Goal: Ask a question

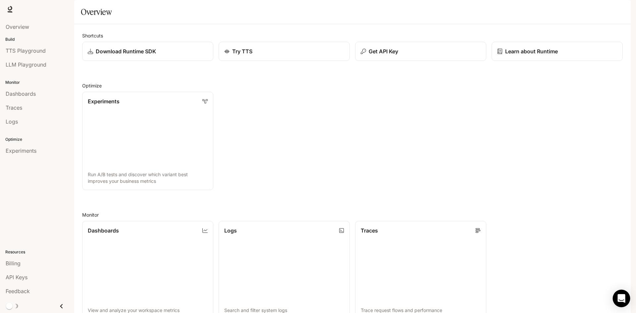
click at [625, 301] on icon "Open Intercom Messenger" at bounding box center [622, 298] width 8 height 9
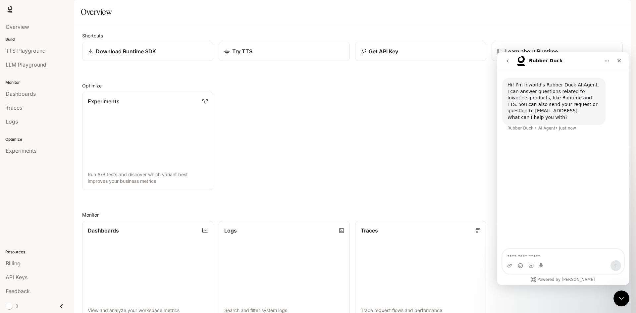
click at [625, 300] on icon "Close Intercom Messenger" at bounding box center [622, 299] width 8 height 8
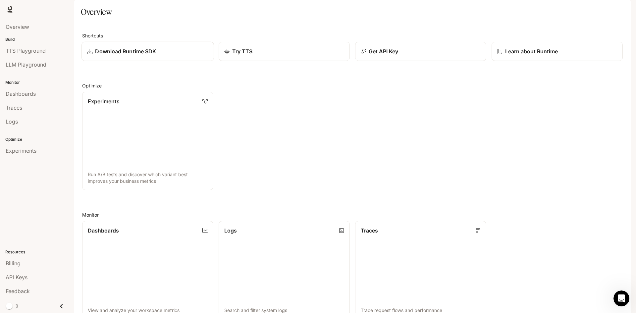
click at [114, 55] on p "Download Runtime SDK" at bounding box center [125, 51] width 61 height 8
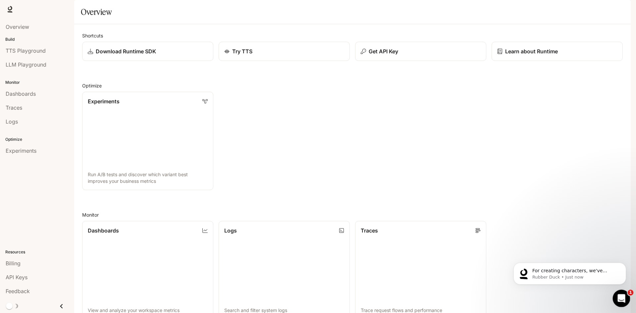
click at [617, 296] on icon "Open Intercom Messenger" at bounding box center [620, 297] width 11 height 11
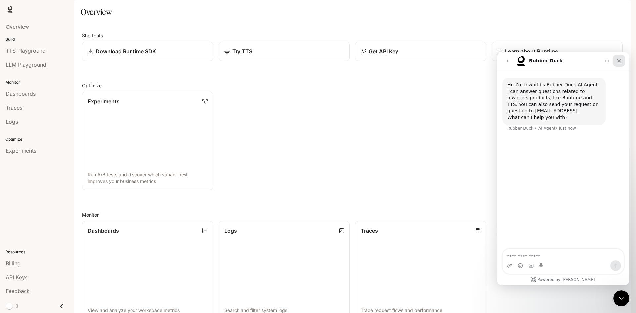
drag, startPoint x: 616, startPoint y: 58, endPoint x: 1060, endPoint y: 109, distance: 446.9
click at [616, 58] on div "Close" at bounding box center [619, 61] width 12 height 12
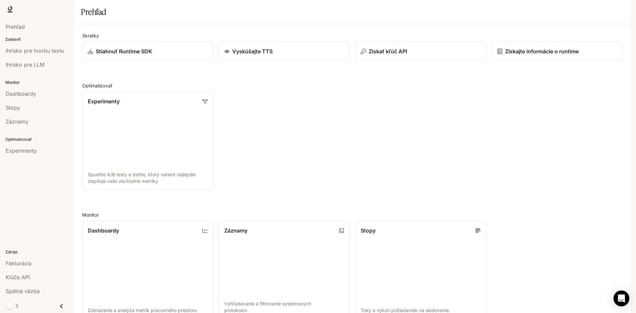
scroll to position [165, 0]
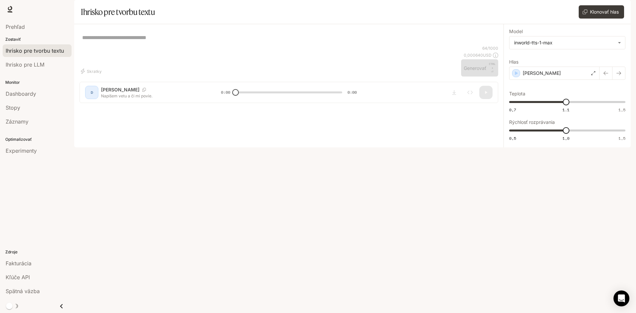
click at [113, 45] on div "* ​" at bounding box center [289, 37] width 419 height 16
click at [477, 77] on div "64 / 1000 0,000640 USD Generovať CTRL + ⏎" at bounding box center [479, 60] width 37 height 31
click at [383, 45] on div "* ​" at bounding box center [289, 37] width 419 height 16
click at [603, 15] on font "Klonovať hlas" at bounding box center [604, 12] width 29 height 6
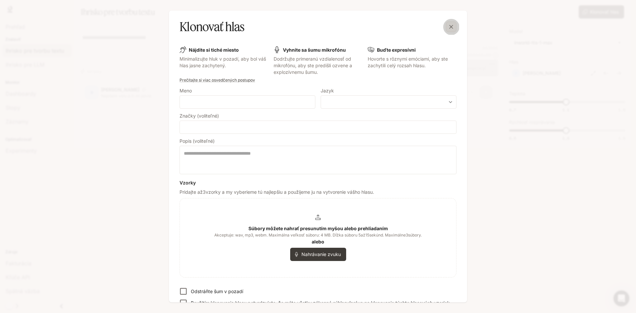
click at [453, 27] on icon "button" at bounding box center [451, 27] width 7 height 7
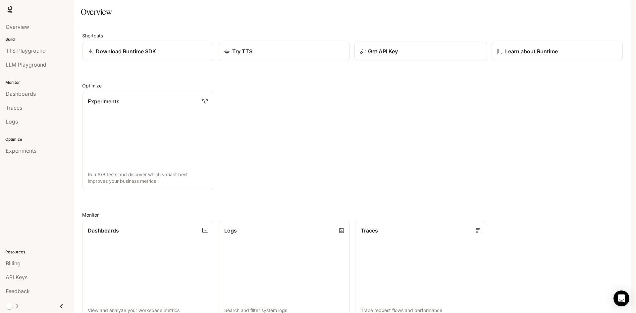
click at [388, 55] on p "Get API Key" at bounding box center [383, 51] width 30 height 8
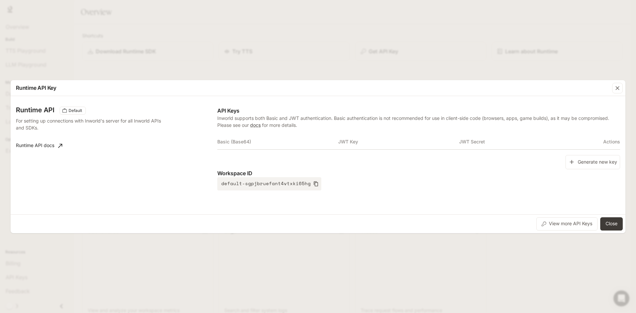
click at [256, 134] on th "Basic (Base64)" at bounding box center [277, 142] width 121 height 16
click at [244, 144] on th "Basic (Base64)" at bounding box center [277, 142] width 121 height 16
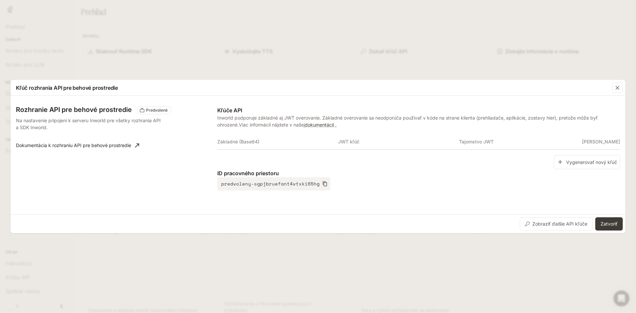
click at [264, 142] on th "Základné (Base64)" at bounding box center [277, 142] width 121 height 16
drag, startPoint x: 381, startPoint y: 138, endPoint x: 384, endPoint y: 140, distance: 3.6
click at [381, 138] on th "JWT kľúč" at bounding box center [398, 142] width 121 height 16
drag, startPoint x: 554, startPoint y: 143, endPoint x: 553, endPoint y: 150, distance: 6.8
click at [555, 145] on th "Tajomstvo JWT" at bounding box center [519, 142] width 121 height 16
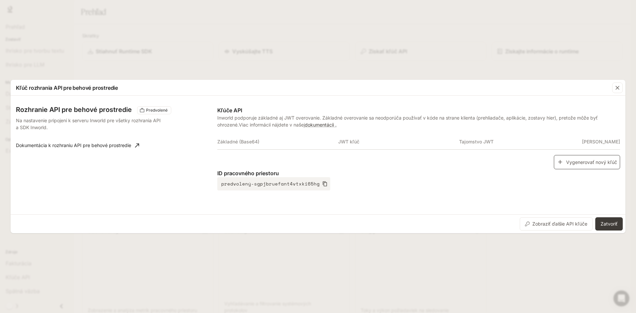
click at [613, 163] on font "Vygenerovať nový kľúč" at bounding box center [591, 162] width 51 height 6
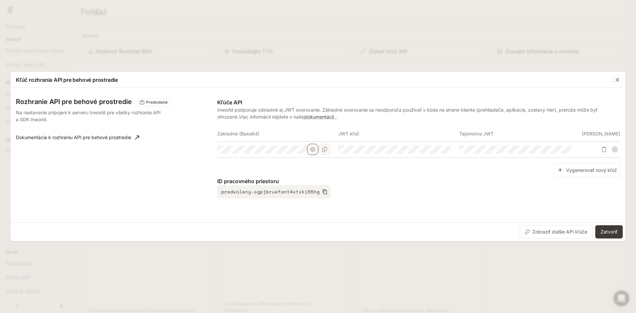
click at [317, 151] on button "button" at bounding box center [312, 149] width 11 height 11
click at [314, 148] on icon "button" at bounding box center [312, 149] width 5 height 5
click at [153, 150] on div "Rozhranie API pre behové prostredie Predvolené Na nastavenie pripojení k server…" at bounding box center [318, 154] width 604 height 129
click at [422, 181] on p "ID pracovného priestoru" at bounding box center [418, 181] width 403 height 8
click at [379, 153] on tr at bounding box center [418, 149] width 403 height 16
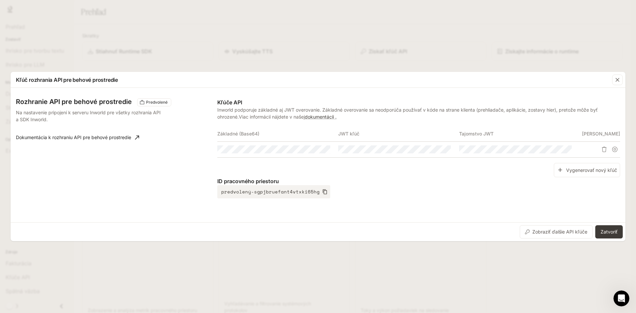
drag, startPoint x: 337, startPoint y: 148, endPoint x: 458, endPoint y: 160, distance: 120.8
click at [458, 159] on div "Základné (Base64) JWT kľúč Tajomstvo JWT Akcie" at bounding box center [418, 144] width 403 height 37
click at [437, 149] on button "button" at bounding box center [433, 149] width 11 height 11
click at [370, 171] on div "Vygenerovať nový kľúč" at bounding box center [418, 170] width 403 height 14
click at [442, 153] on div at bounding box center [394, 149] width 113 height 8
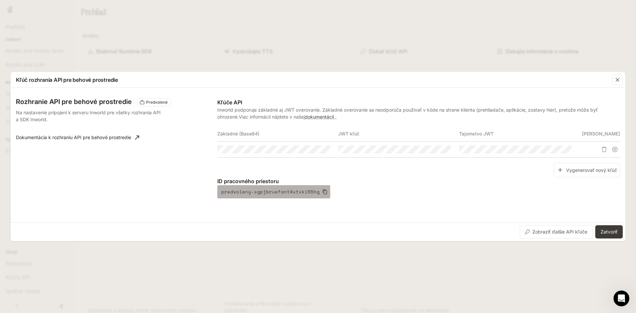
click at [296, 195] on font "predvolený-sgpjbruefant4vtxki65hg" at bounding box center [270, 191] width 98 height 7
click at [284, 187] on button "predvolený-sgpjbruefant4vtxki65hg" at bounding box center [273, 191] width 113 height 13
click at [284, 193] on font "predvolený-sgpjbruefant4vtxki65hg" at bounding box center [270, 191] width 98 height 7
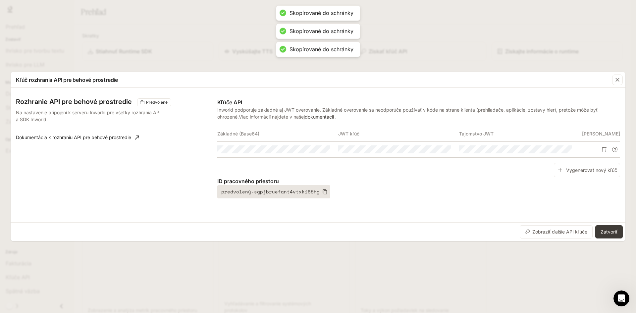
click at [284, 193] on font "predvolený-sgpjbruefant4vtxki65hg" at bounding box center [270, 191] width 98 height 7
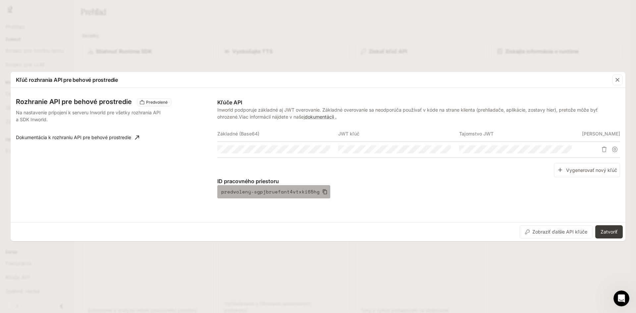
click at [285, 192] on font "predvolený-sgpjbruefant4vtxki65hg" at bounding box center [270, 191] width 98 height 7
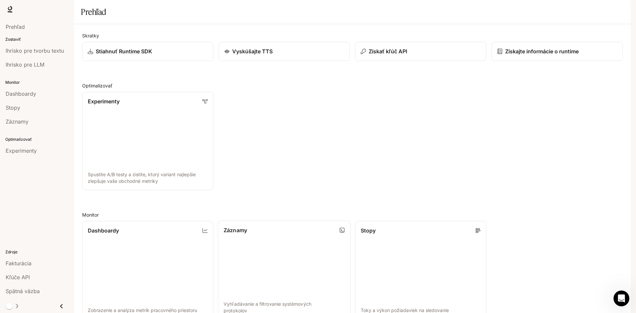
scroll to position [165, 0]
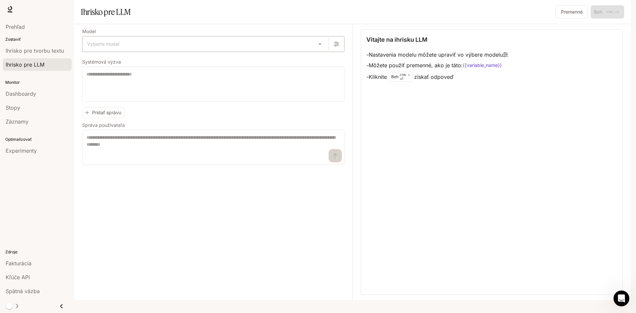
click at [318, 63] on body "Preskočiť na hlavný obsah Doba behu Doba behu Dokumentácia Dokumentácia Portál …" at bounding box center [318, 156] width 636 height 313
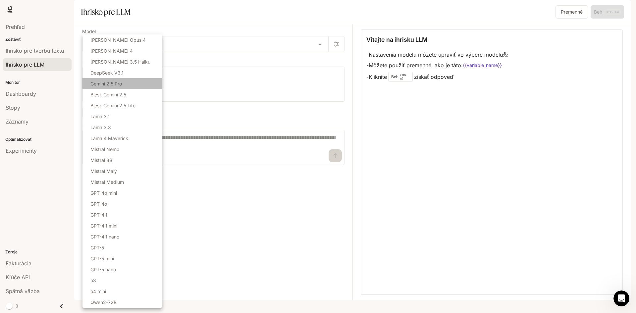
click at [112, 84] on font "Gemini 2.5 Pro" at bounding box center [105, 84] width 31 height 6
type input "**********"
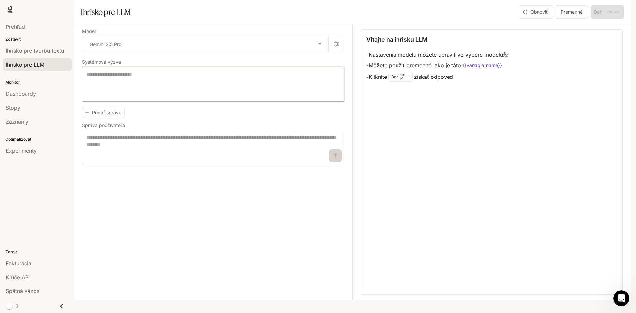
click at [130, 96] on textarea at bounding box center [213, 84] width 254 height 27
type textarea "**********"
click at [153, 158] on textarea at bounding box center [213, 147] width 254 height 27
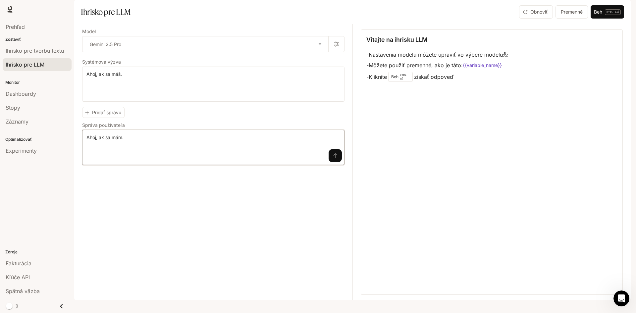
click at [143, 157] on textarea "**********" at bounding box center [213, 147] width 254 height 27
click at [131, 156] on textarea "**********" at bounding box center [213, 147] width 254 height 27
type textarea "*"
click at [153, 158] on textarea "**********" at bounding box center [213, 147] width 254 height 27
click at [132, 154] on div "**********" at bounding box center [213, 147] width 262 height 35
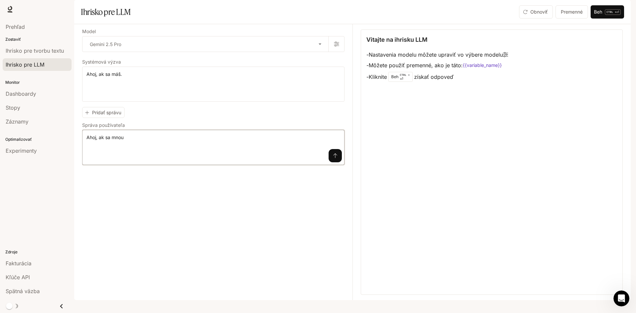
click at [124, 158] on textarea "**********" at bounding box center [213, 147] width 254 height 27
click at [124, 153] on textarea "**********" at bounding box center [213, 147] width 254 height 27
click at [145, 165] on div "**********" at bounding box center [213, 147] width 262 height 35
type textarea "*"
click at [158, 156] on textarea "**********" at bounding box center [213, 147] width 254 height 27
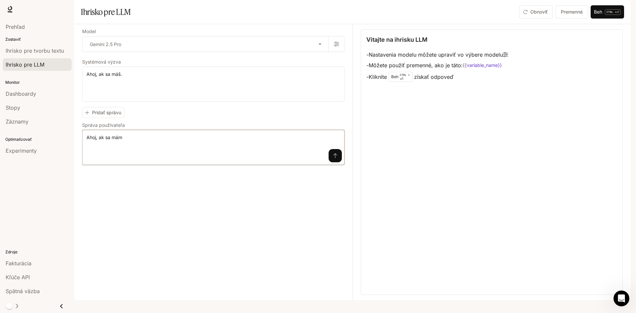
click at [159, 156] on textarea "**********" at bounding box center [213, 147] width 254 height 27
type textarea "*"
click at [336, 162] on button "submit" at bounding box center [335, 155] width 13 height 13
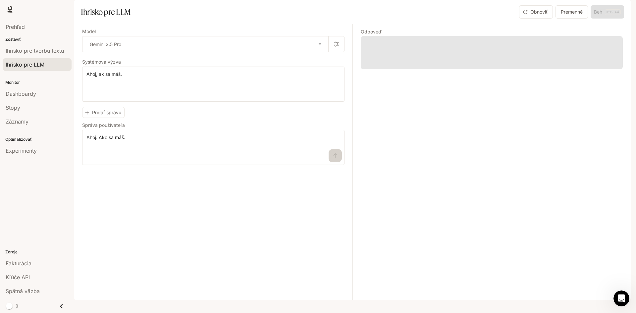
click at [390, 59] on span at bounding box center [492, 52] width 262 height 33
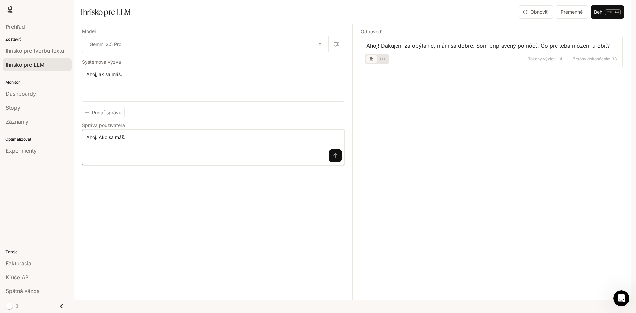
click at [154, 154] on textarea "**********" at bounding box center [213, 147] width 254 height 27
type textarea "*"
click at [265, 161] on textarea "**********" at bounding box center [213, 147] width 254 height 27
type textarea "**********"
click at [339, 162] on button "submit" at bounding box center [335, 155] width 13 height 13
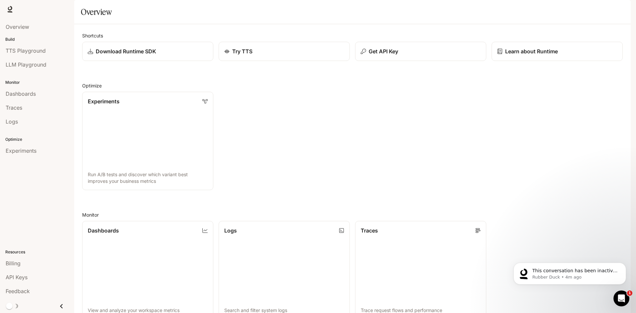
click at [558, 9] on span "Runtime" at bounding box center [559, 9] width 19 height 8
click at [27, 278] on span "API Keys" at bounding box center [17, 277] width 22 height 8
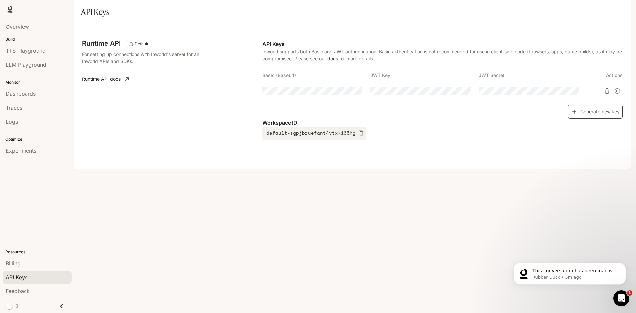
click at [612, 119] on button "Generate new key" at bounding box center [595, 112] width 55 height 14
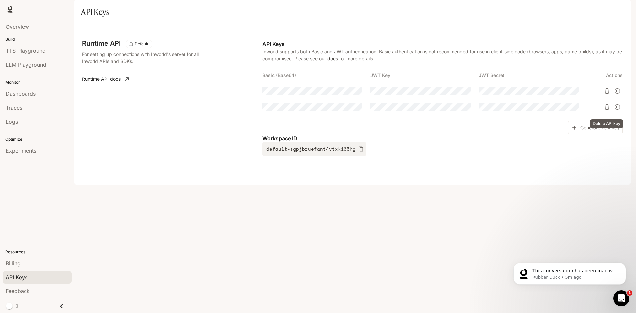
click at [606, 94] on icon "Delete API key" at bounding box center [606, 90] width 5 height 5
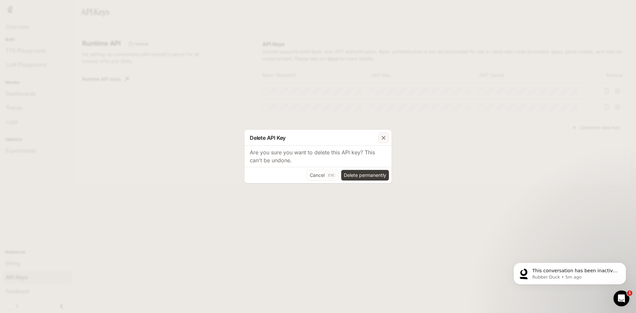
click at [380, 140] on div "button" at bounding box center [383, 138] width 11 height 11
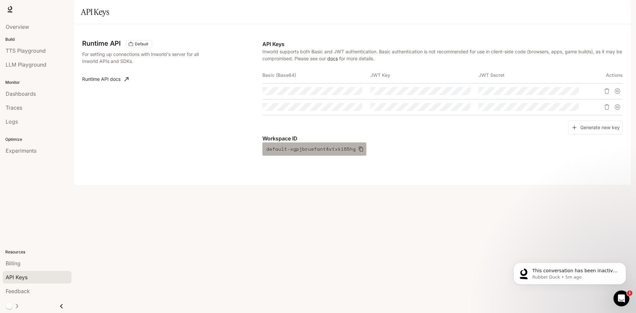
click at [360, 156] on button "default-sgpjbruefant4vtxki65hg" at bounding box center [314, 148] width 104 height 13
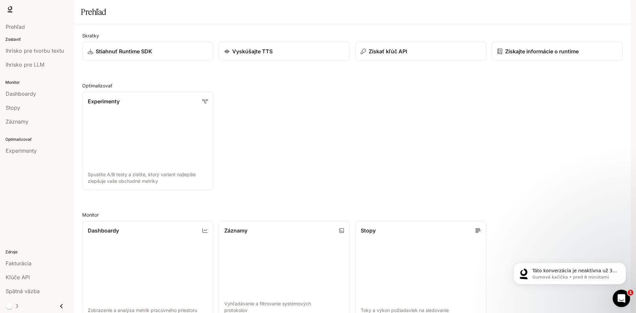
click at [615, 293] on div "Otvoriť Intercom Messenger" at bounding box center [621, 298] width 22 height 22
click at [254, 61] on link "Vyskúšajte TTS" at bounding box center [284, 52] width 133 height 20
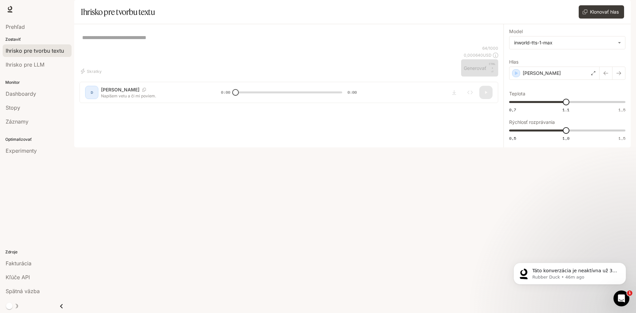
click at [134, 45] on div "* ​" at bounding box center [289, 37] width 419 height 16
click at [175, 45] on div "* ​" at bounding box center [289, 37] width 419 height 16
click at [265, 45] on div "* ​" at bounding box center [289, 37] width 419 height 16
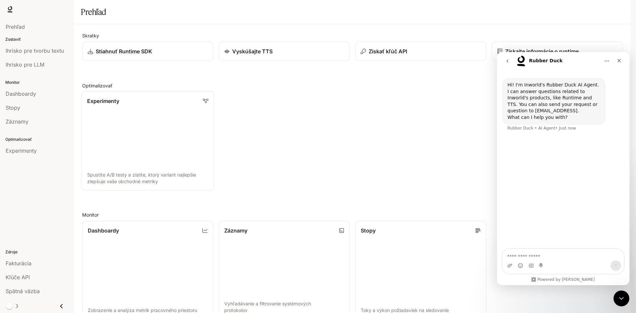
click at [158, 144] on link "Experimenty Spustite A/B testy a zistite, ktorý variant najlepšie zlepšuje vaše…" at bounding box center [148, 140] width 133 height 99
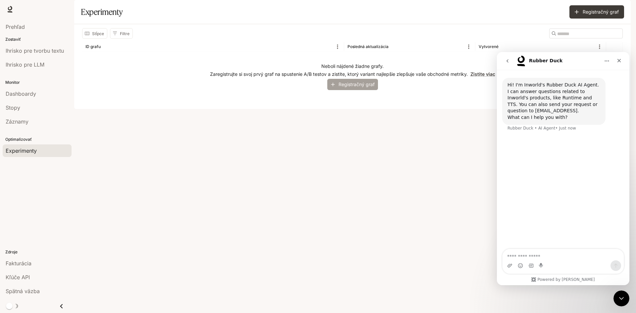
click at [368, 87] on font "Registračný graf" at bounding box center [357, 85] width 36 height 6
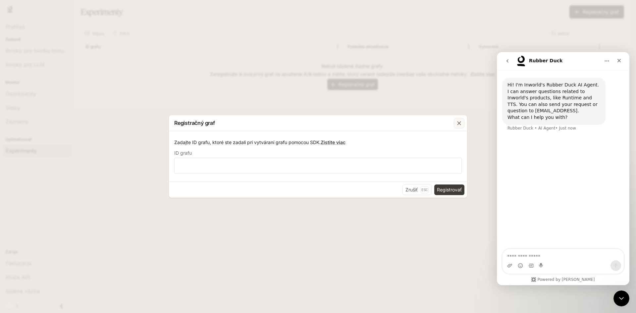
click at [463, 124] on div "button" at bounding box center [459, 123] width 11 height 11
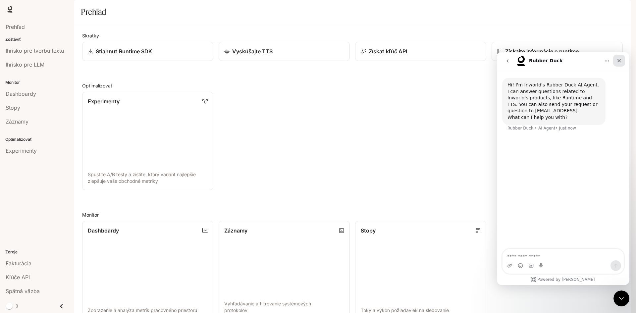
click at [622, 59] on icon "Close" at bounding box center [619, 60] width 5 height 5
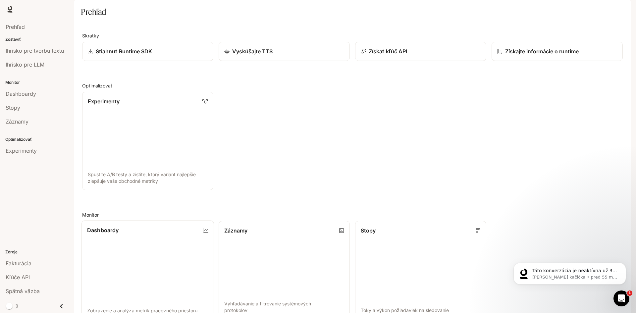
scroll to position [165, 0]
click at [241, 221] on link "Záznamy Vyhľadávanie a filtrovanie systémových protokolov" at bounding box center [284, 270] width 133 height 99
click at [551, 55] on font "Získajte informácie o runtime" at bounding box center [542, 51] width 74 height 7
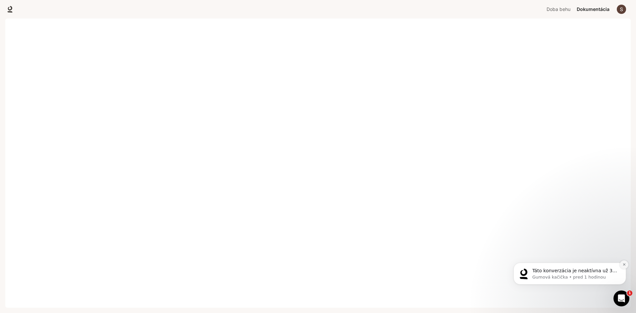
click at [624, 265] on icon "Zavrieť upozornenie" at bounding box center [625, 265] width 4 height 4
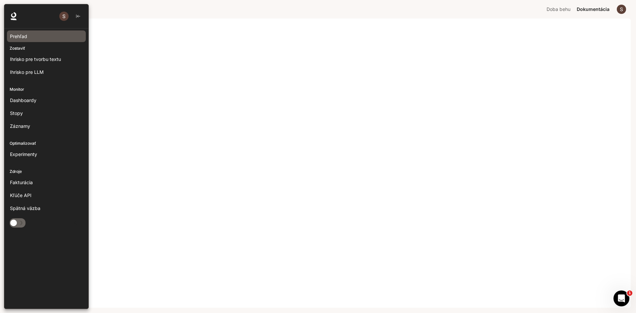
click at [23, 36] on font "Prehľad" at bounding box center [18, 36] width 17 height 6
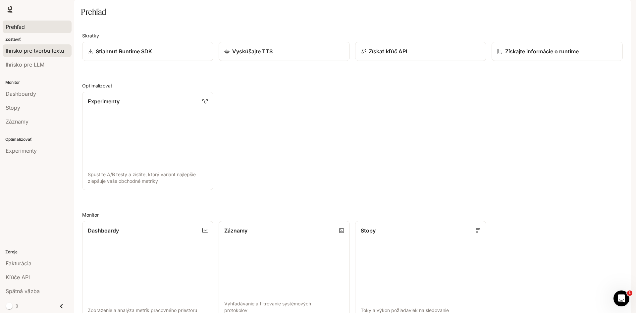
click at [42, 50] on font "Ihrisko pre tvorbu textu" at bounding box center [35, 50] width 58 height 7
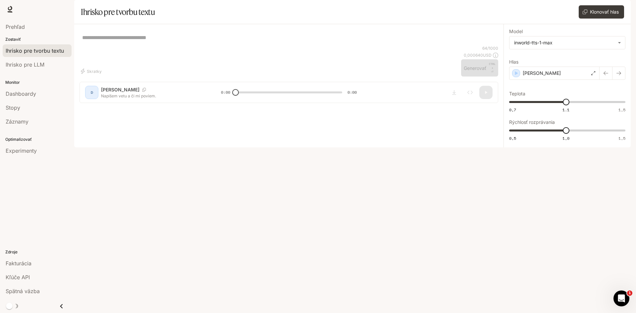
click at [90, 41] on textarea at bounding box center [288, 38] width 413 height 8
type textarea "**********"
click at [483, 71] on font "Generovať" at bounding box center [475, 68] width 23 height 6
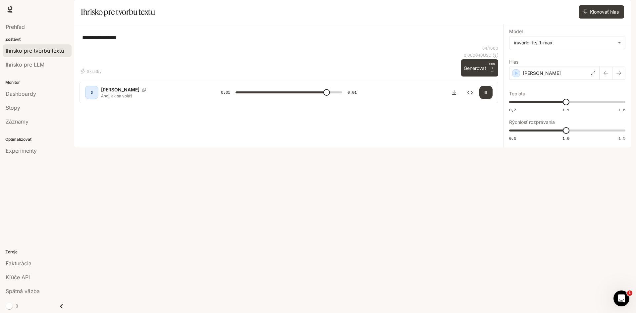
type input "*"
click at [137, 41] on textarea "**********" at bounding box center [288, 38] width 413 height 8
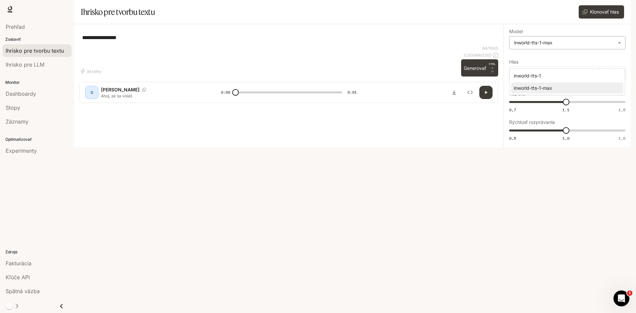
click at [613, 58] on body "**********" at bounding box center [318, 156] width 636 height 313
click at [616, 59] on div at bounding box center [318, 156] width 636 height 313
click at [147, 45] on div "**********" at bounding box center [289, 37] width 419 height 16
click at [155, 41] on textarea "**********" at bounding box center [288, 38] width 413 height 8
type textarea "*"
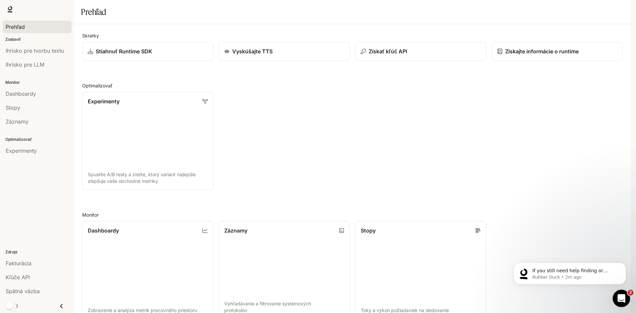
click at [617, 298] on icon "Otvoriť Intercom Messenger" at bounding box center [620, 297] width 11 height 11
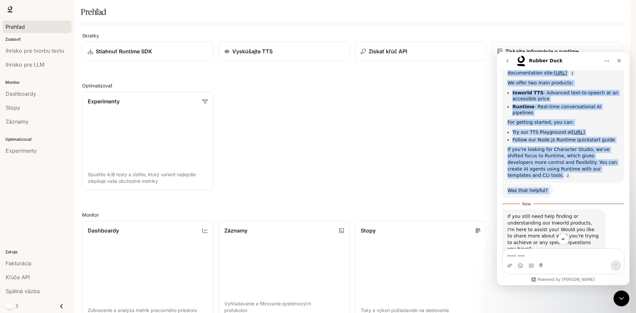
scroll to position [105, 0]
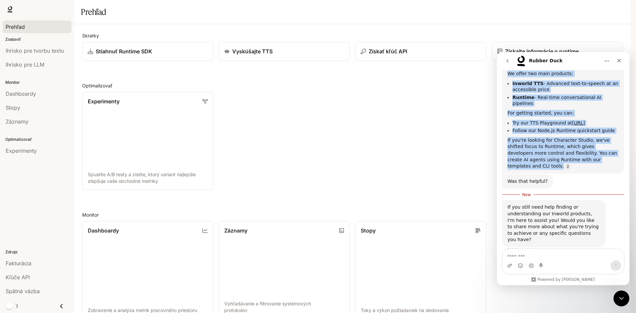
drag, startPoint x: 510, startPoint y: 121, endPoint x: 605, endPoint y: 167, distance: 105.7
click at [607, 162] on div "You can find Inworld online at our main documentation site: https://docs.inworl…" at bounding box center [563, 111] width 111 height 115
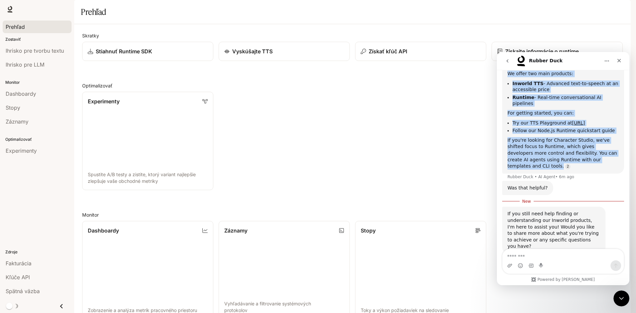
scroll to position [112, 0]
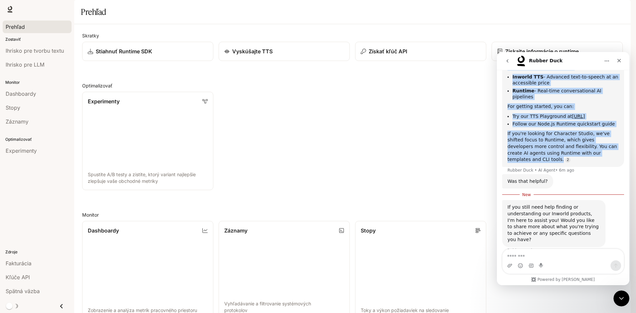
copy div "You can find Inworld online at our main documentation site: https://docs.inworl…"
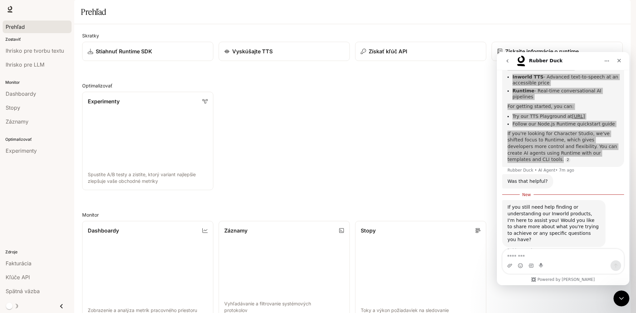
click at [430, 149] on div "Experimenty Spustite A/B testy a zistite, ktorý variant najlepšie zlepšuje vaše…" at bounding box center [350, 138] width 546 height 104
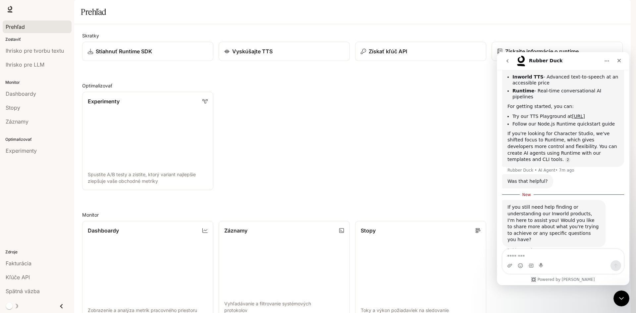
click at [600, 262] on div "Interkomový posol" at bounding box center [563, 265] width 121 height 11
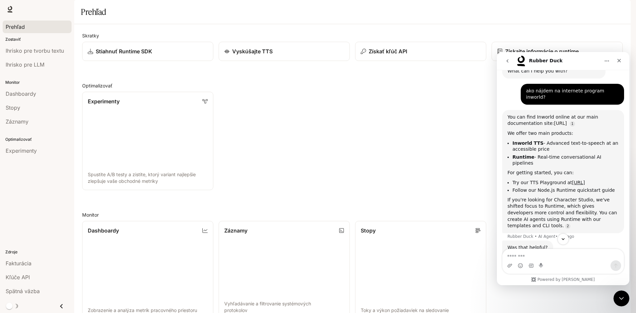
click at [555, 121] on link "[URL]" at bounding box center [560, 123] width 13 height 5
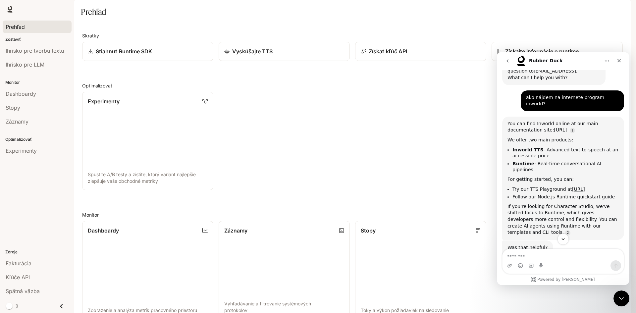
scroll to position [72, 0]
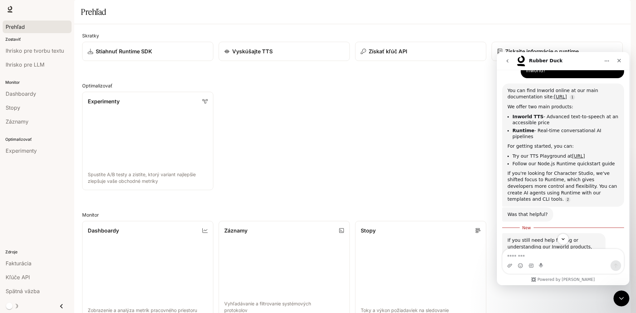
click at [572, 157] on link "[URL]" at bounding box center [578, 155] width 13 height 5
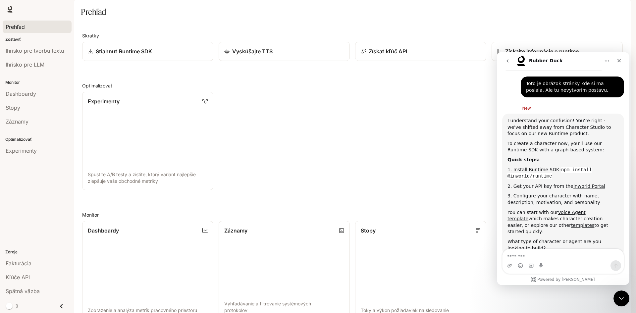
scroll to position [279, 0]
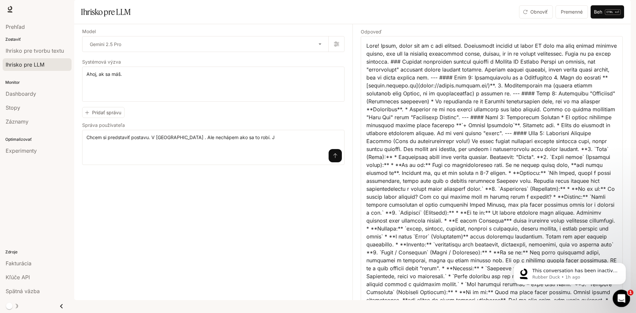
click at [619, 293] on icon "Otvoriť Intercom Messenger" at bounding box center [620, 297] width 11 height 11
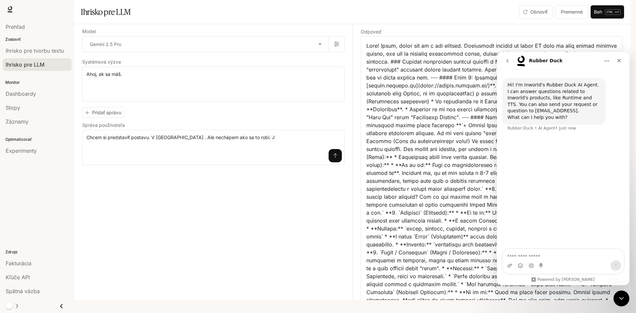
click at [527, 254] on textarea "Ask a question…" at bounding box center [563, 254] width 121 height 11
type textarea "*"
type textarea "**********"
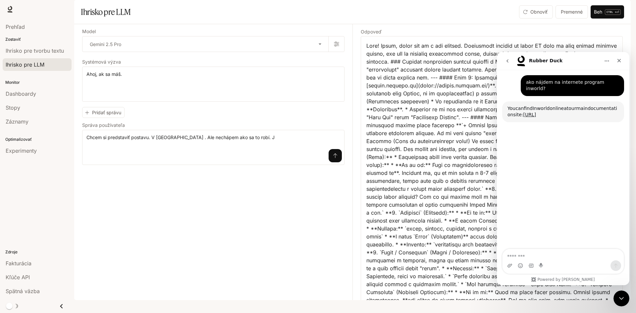
scroll to position [62, 0]
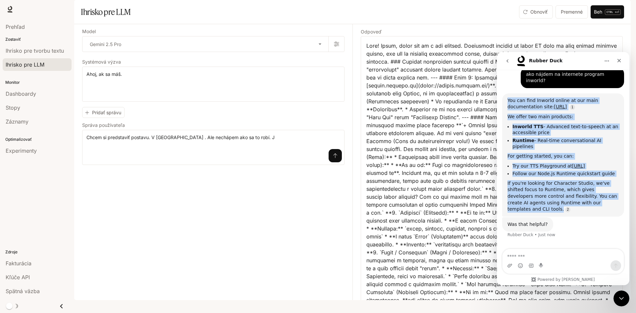
drag, startPoint x: 508, startPoint y: 95, endPoint x: 611, endPoint y: 211, distance: 154.9
click at [611, 209] on div "You can find Inworld online at our main documentation site: https://docs.inworl…" at bounding box center [563, 154] width 122 height 123
copy div "You can find Inworld online at our main documentation site: https://docs.inworl…"
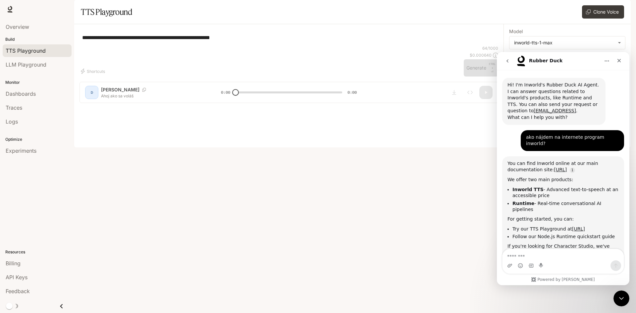
scroll to position [94, 0]
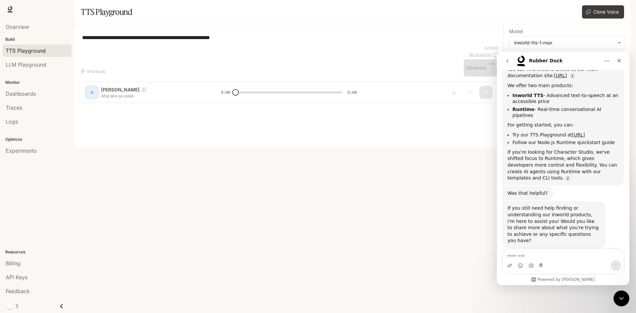
click at [114, 45] on div "**********" at bounding box center [288, 37] width 413 height 16
click at [412, 45] on div "**********" at bounding box center [289, 37] width 419 height 16
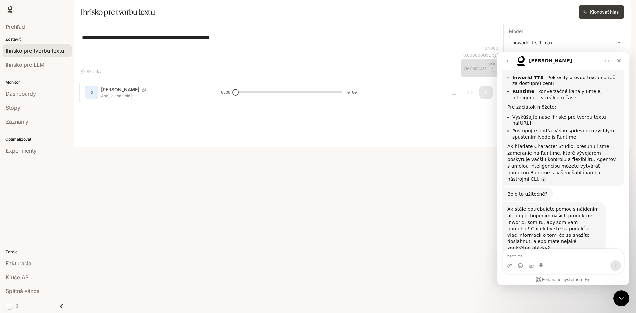
scroll to position [126, 0]
click at [535, 249] on textarea "Správa…" at bounding box center [563, 254] width 121 height 11
click at [509, 264] on icon "Nahrať prílohu" at bounding box center [510, 266] width 5 height 4
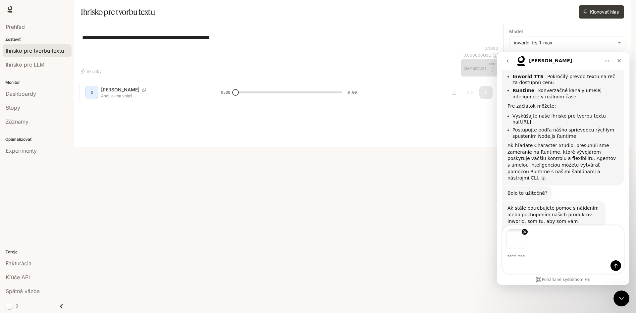
scroll to position [149, 0]
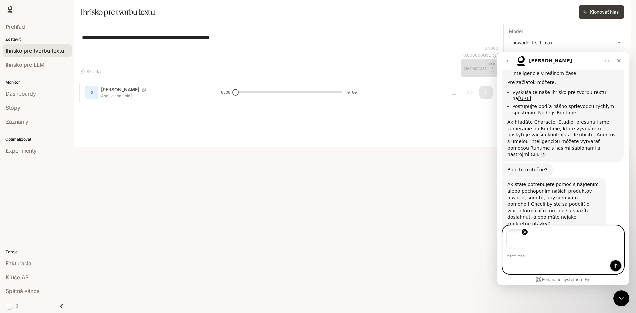
click at [617, 264] on icon "Odoslať správu…" at bounding box center [616, 266] width 4 height 4
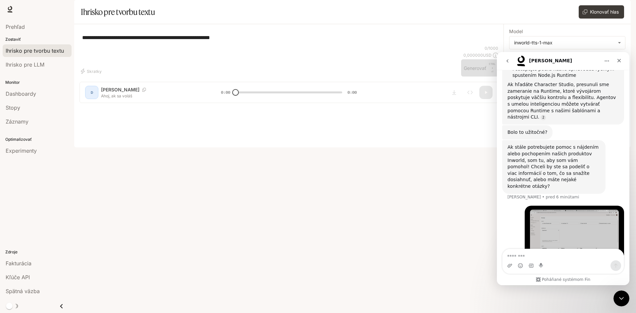
scroll to position [193, 0]
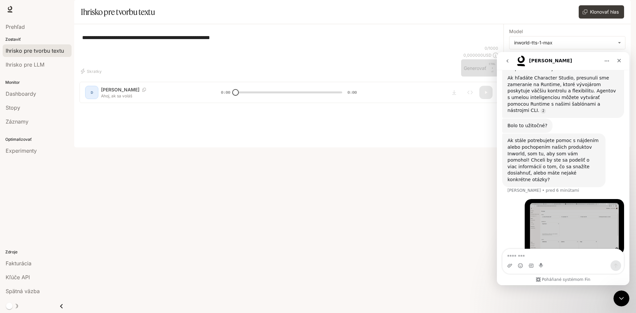
click at [506, 266] on div "Interkomový posol" at bounding box center [563, 265] width 121 height 11
click at [508, 265] on icon "Upload attachment" at bounding box center [509, 265] width 5 height 5
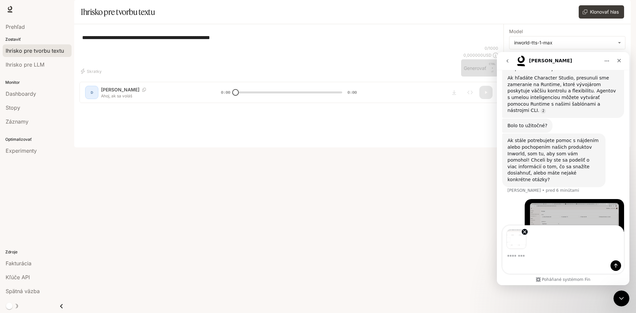
scroll to position [217, 0]
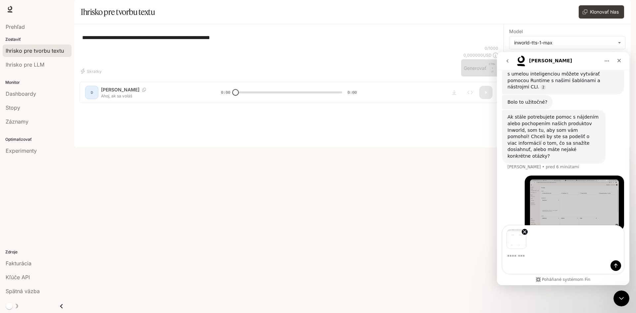
click at [528, 258] on textarea "Message…" at bounding box center [563, 254] width 121 height 11
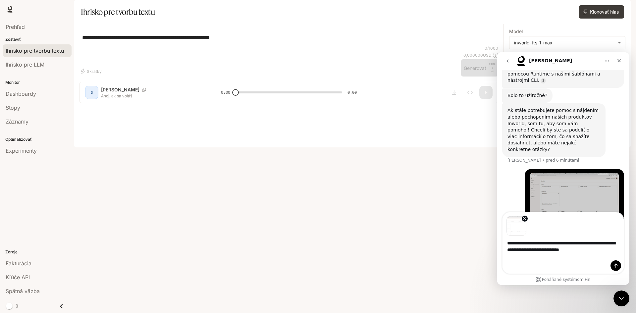
type textarea "**********"
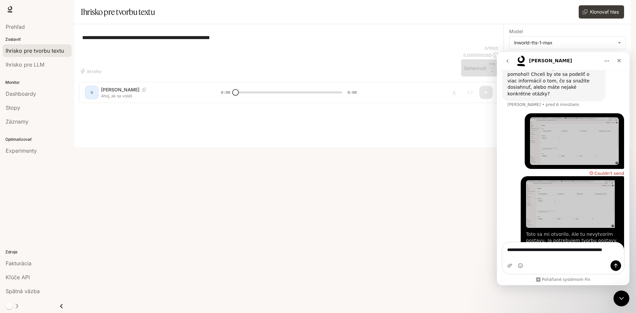
scroll to position [286, 0]
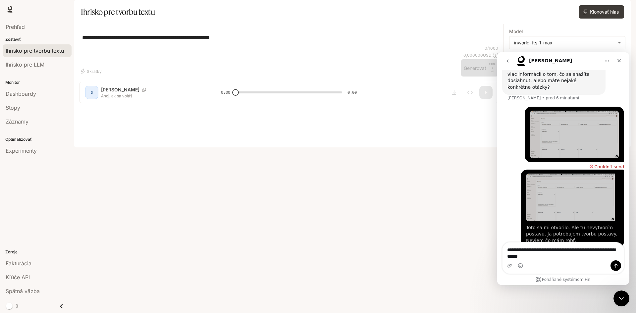
type textarea "**********"
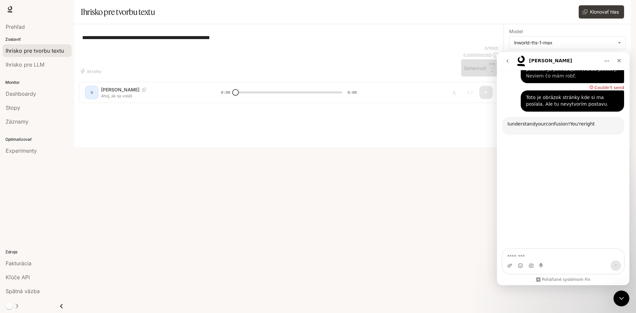
scroll to position [447, 0]
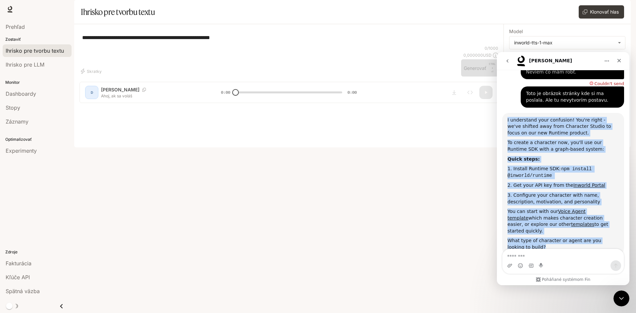
drag, startPoint x: 506, startPoint y: 100, endPoint x: 596, endPoint y: 241, distance: 167.4
click at [591, 238] on div "I understand your confusion! You're right - we've shifted away from Character S…" at bounding box center [563, 191] width 122 height 156
copy div "I understand your confusion! You're right - we've shifted away from Character S…"
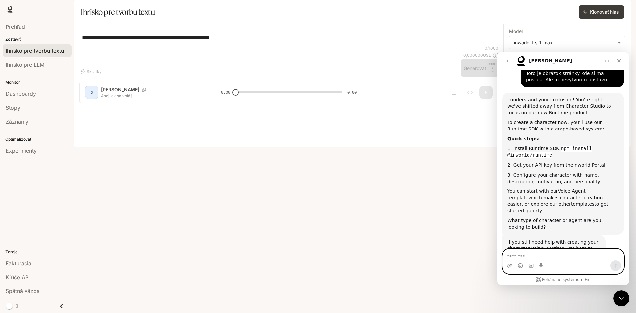
click at [522, 257] on textarea "Message…" at bounding box center [563, 254] width 121 height 11
type textarea "**********"
click at [617, 267] on icon "Odoslať správu…" at bounding box center [615, 265] width 5 height 5
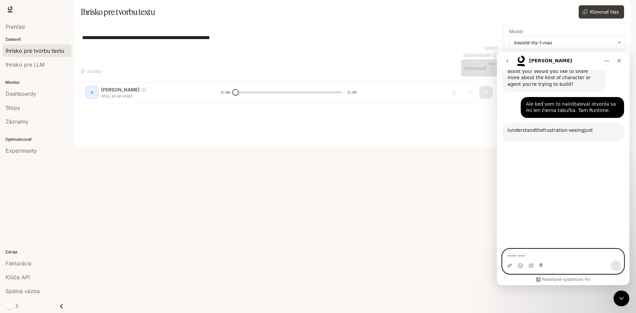
scroll to position [655, 0]
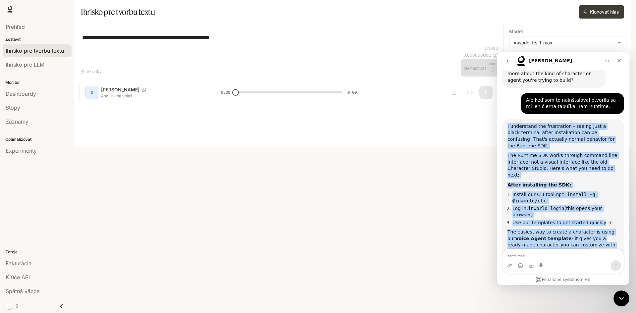
drag, startPoint x: 507, startPoint y: 100, endPoint x: 625, endPoint y: 236, distance: 180.1
copy div "I understand the frustration - seeing just a black terminal after installation …"
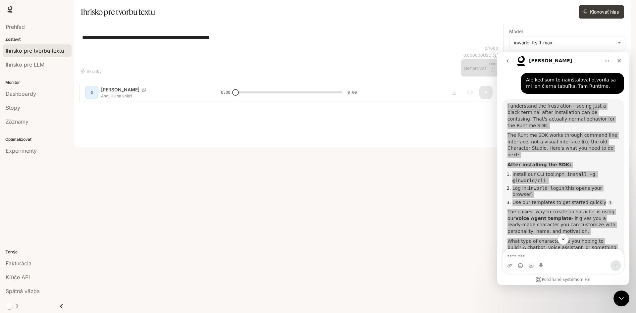
click at [431, 45] on div "**********" at bounding box center [289, 37] width 419 height 16
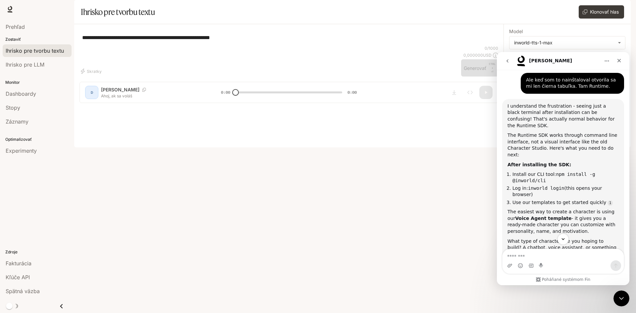
click at [588, 261] on div "Interkomový posol" at bounding box center [563, 265] width 121 height 11
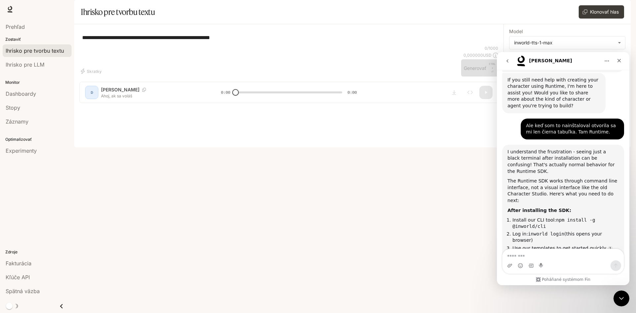
scroll to position [627, 0]
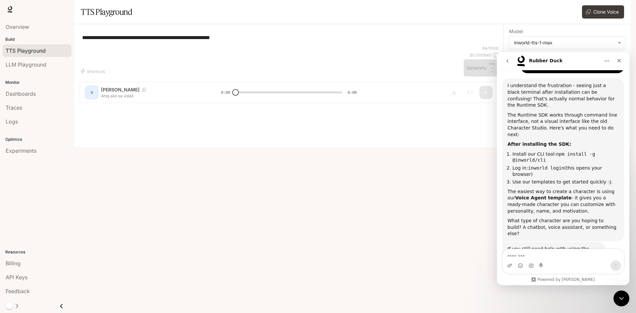
scroll to position [513, 0]
